Goal: Check status: Check status

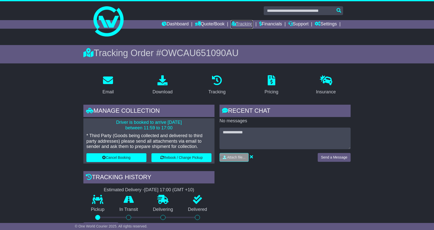
click at [236, 23] on link "Tracking" at bounding box center [242, 24] width 22 height 9
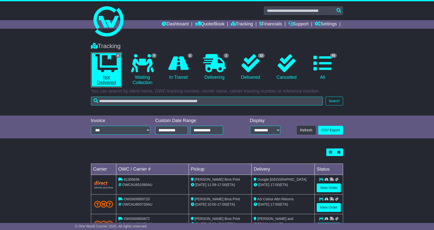
click at [115, 66] on icon at bounding box center [106, 63] width 23 height 18
click at [106, 63] on icon at bounding box center [106, 63] width 23 height 18
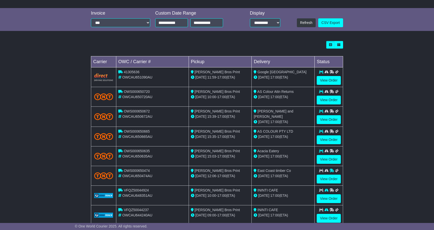
scroll to position [120, 0]
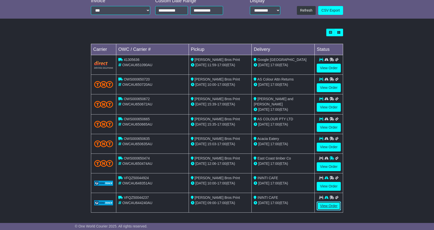
click at [330, 205] on link "View Order" at bounding box center [329, 205] width 24 height 9
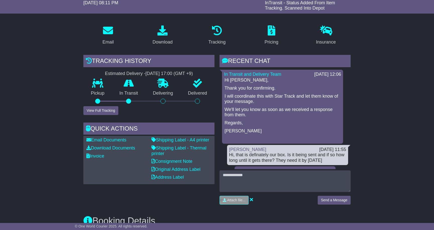
scroll to position [68, 0]
